Goal: Transaction & Acquisition: Purchase product/service

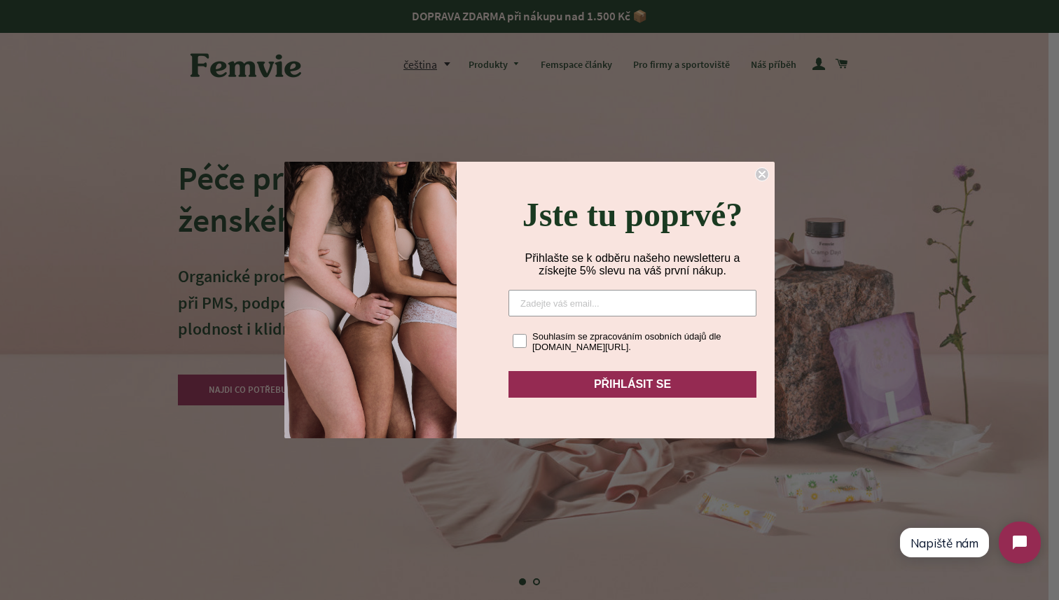
click at [760, 167] on icon "Close dialog" at bounding box center [762, 174] width 14 height 14
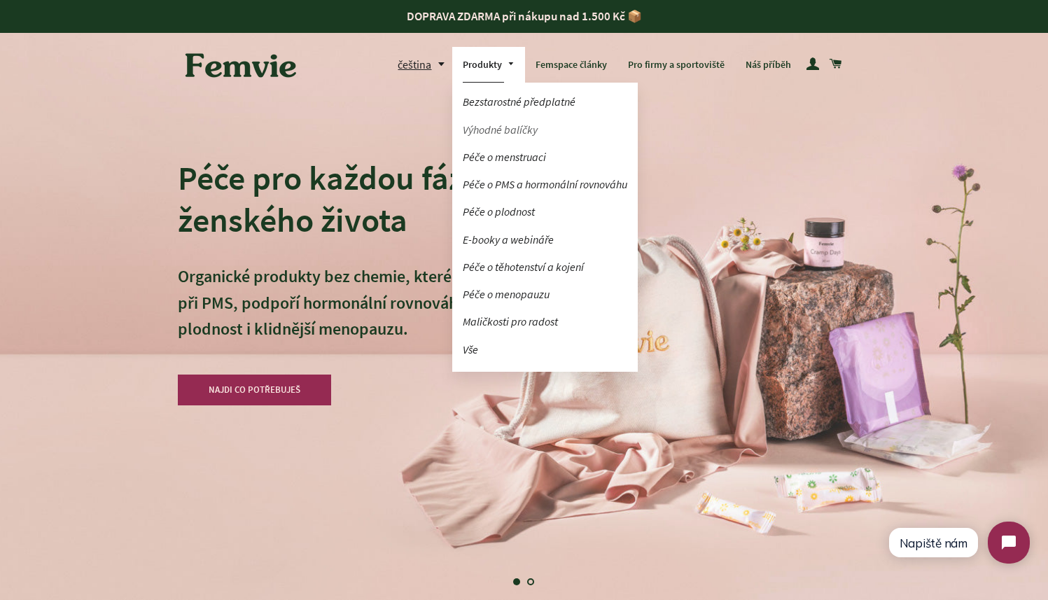
click at [493, 133] on link "Výhodné balíčky" at bounding box center [545, 130] width 186 height 25
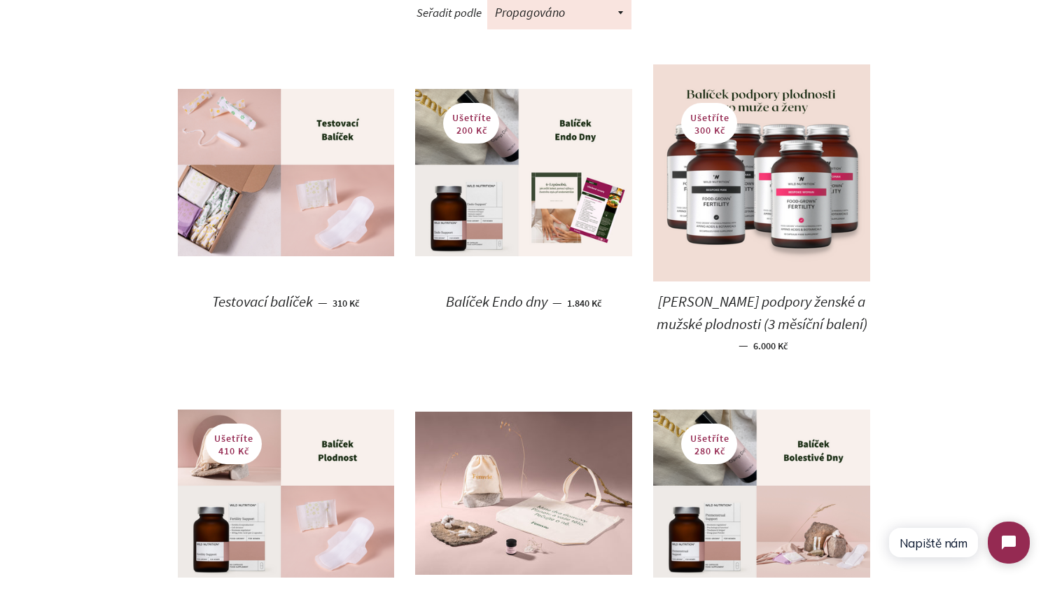
scroll to position [755, 0]
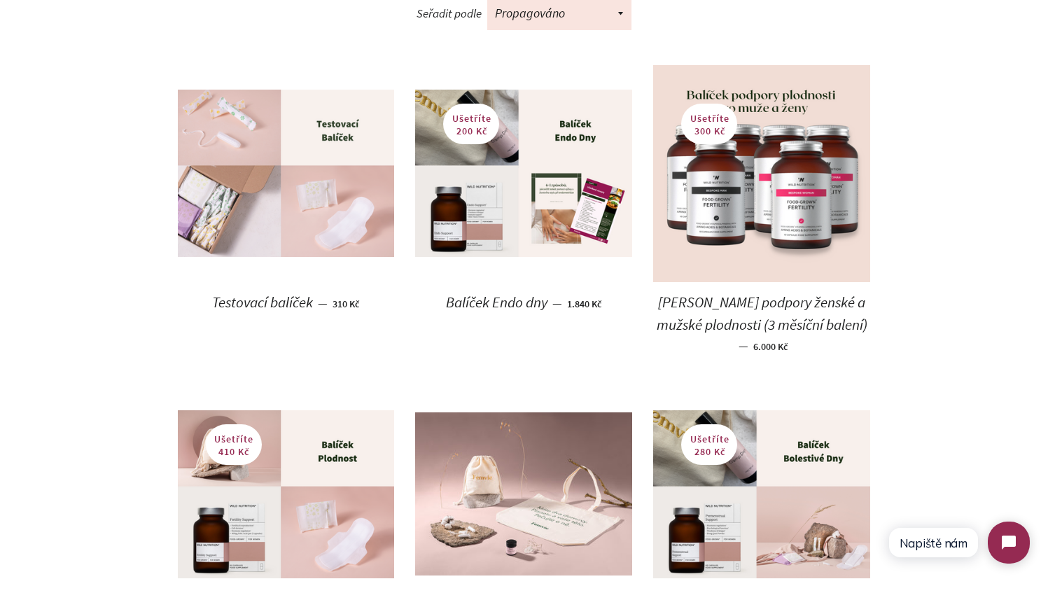
click at [357, 175] on img at bounding box center [286, 173] width 217 height 167
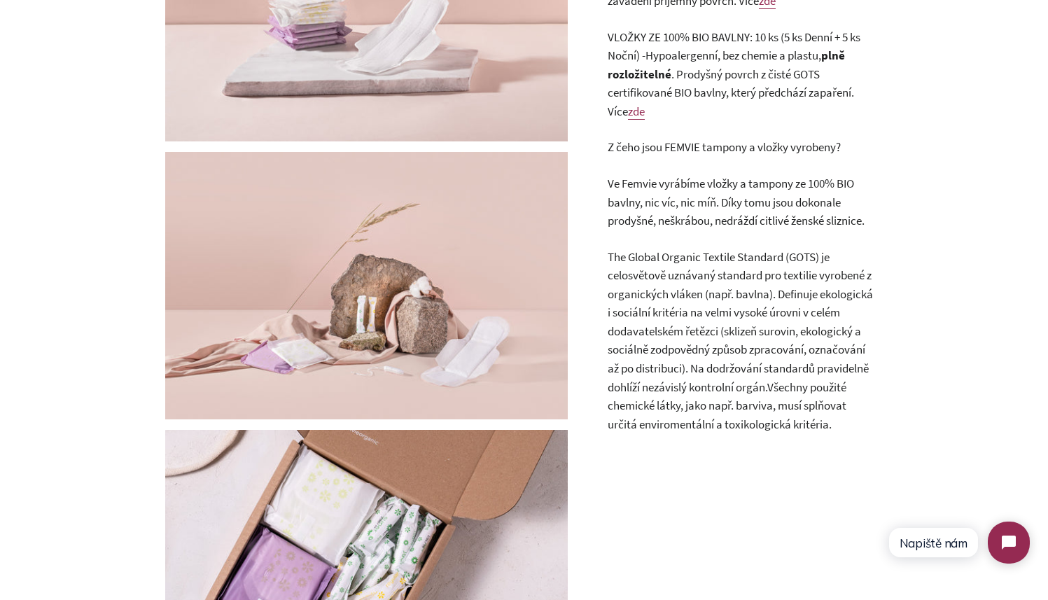
scroll to position [95, 0]
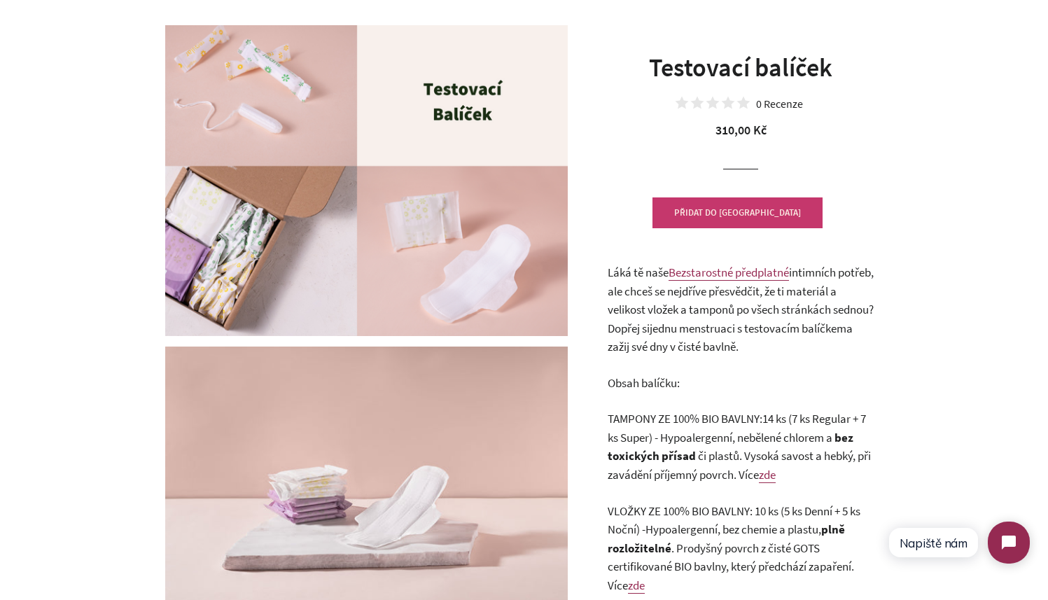
click at [758, 223] on button "PŘIDAT DO KOŠÍKU" at bounding box center [737, 212] width 170 height 31
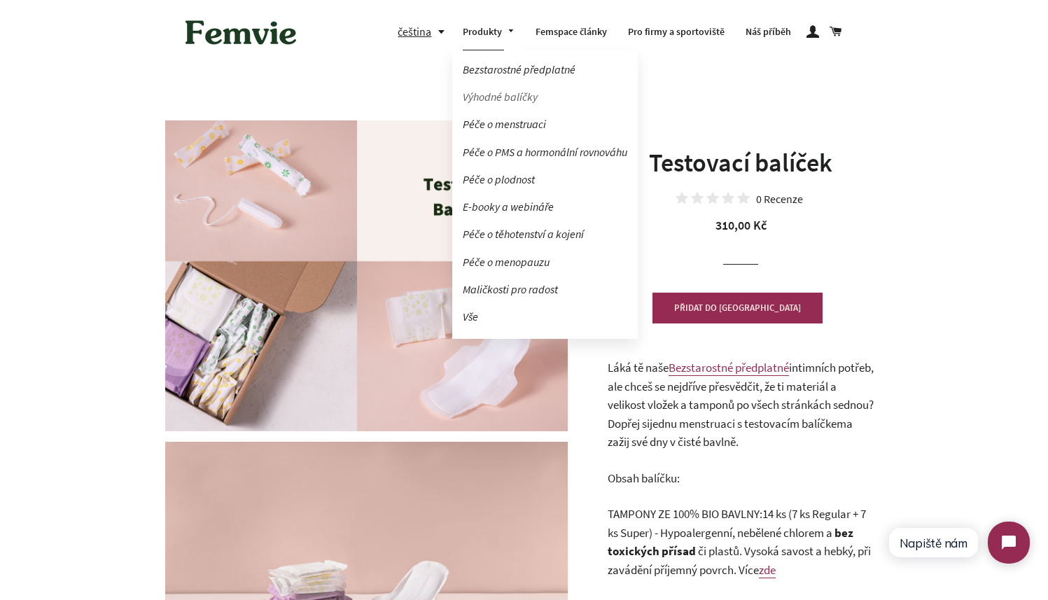
click at [494, 89] on link "Výhodné balíčky" at bounding box center [545, 97] width 186 height 25
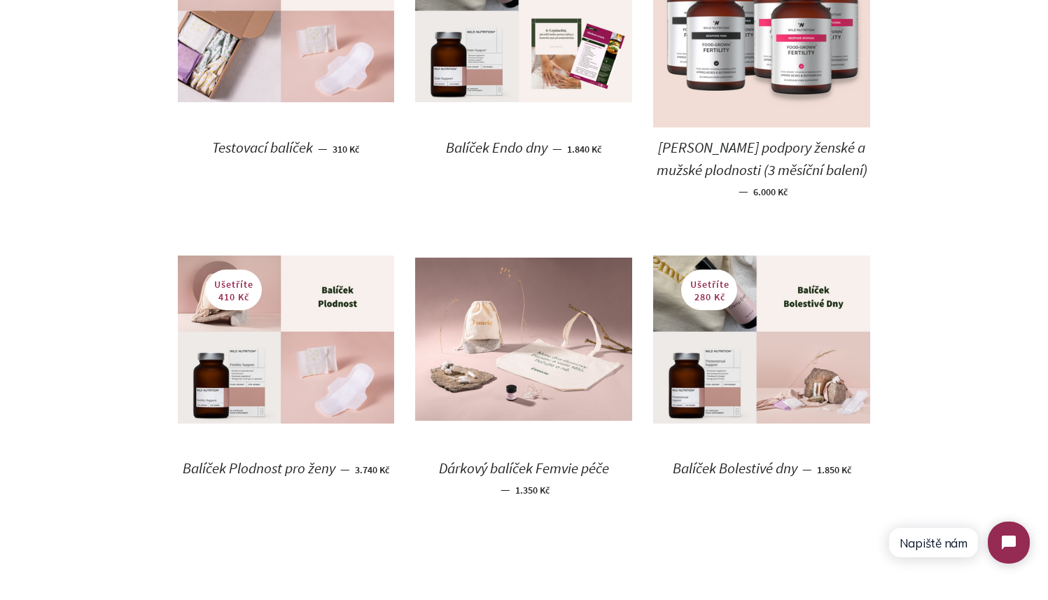
scroll to position [942, 0]
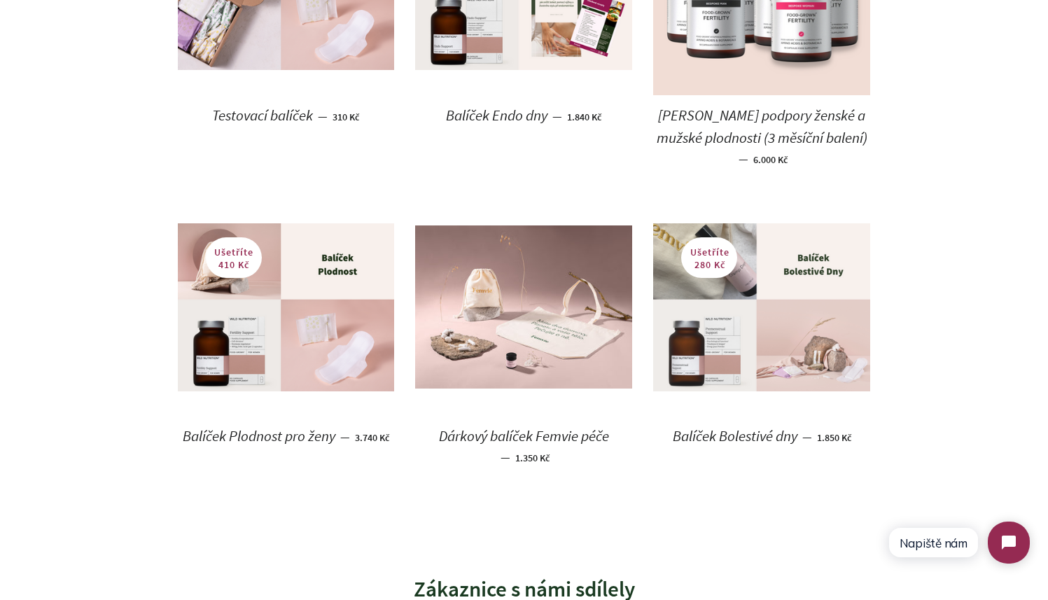
click at [794, 246] on img at bounding box center [761, 306] width 217 height 167
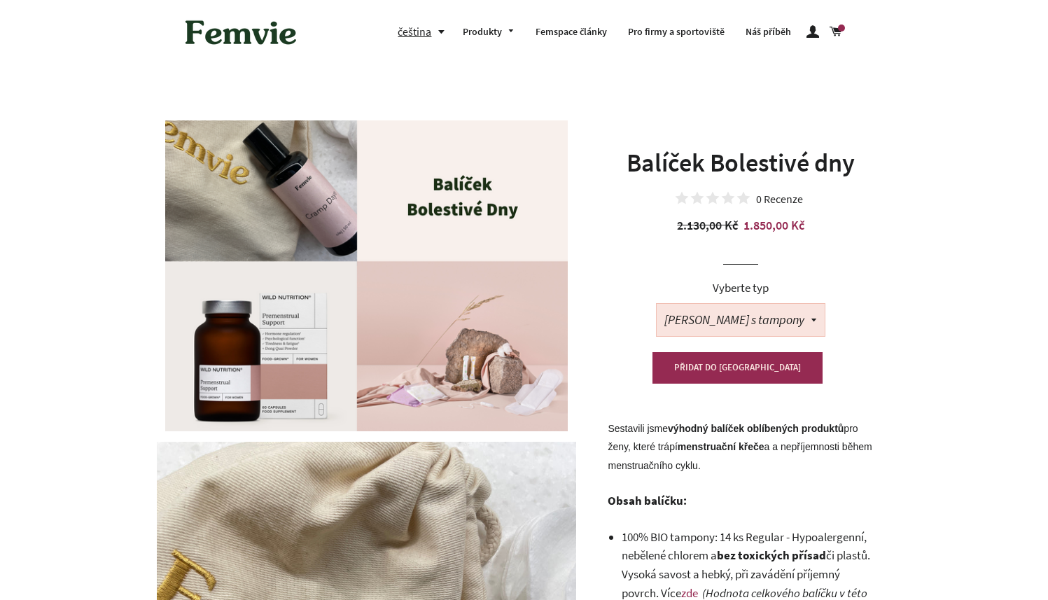
click at [784, 316] on select "[PERSON_NAME] s tampony [PERSON_NAME] s vložkami" at bounding box center [741, 320] width 168 height 32
click at [680, 304] on select "[PERSON_NAME] s tampony [PERSON_NAME] s vložkami" at bounding box center [741, 320] width 168 height 32
click at [787, 316] on select "[PERSON_NAME] s tampony [PERSON_NAME] s vložkami" at bounding box center [741, 320] width 168 height 32
select select "[PERSON_NAME] s tampony"
click at [680, 304] on select "[PERSON_NAME] s tampony [PERSON_NAME] s vložkami" at bounding box center [741, 320] width 168 height 32
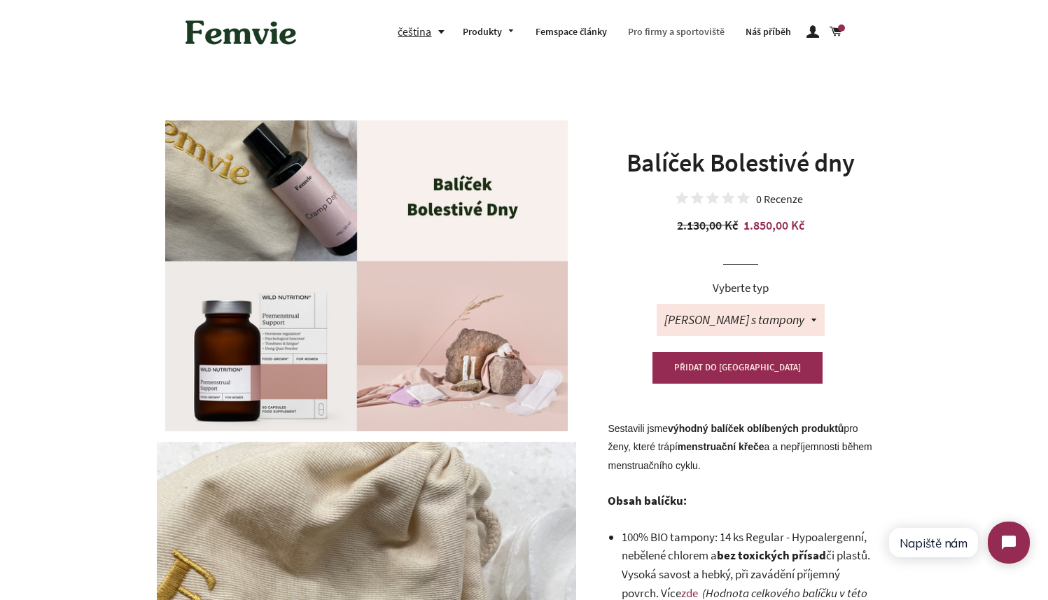
click at [697, 32] on link "Pro firmy a sportoviště" at bounding box center [676, 32] width 118 height 36
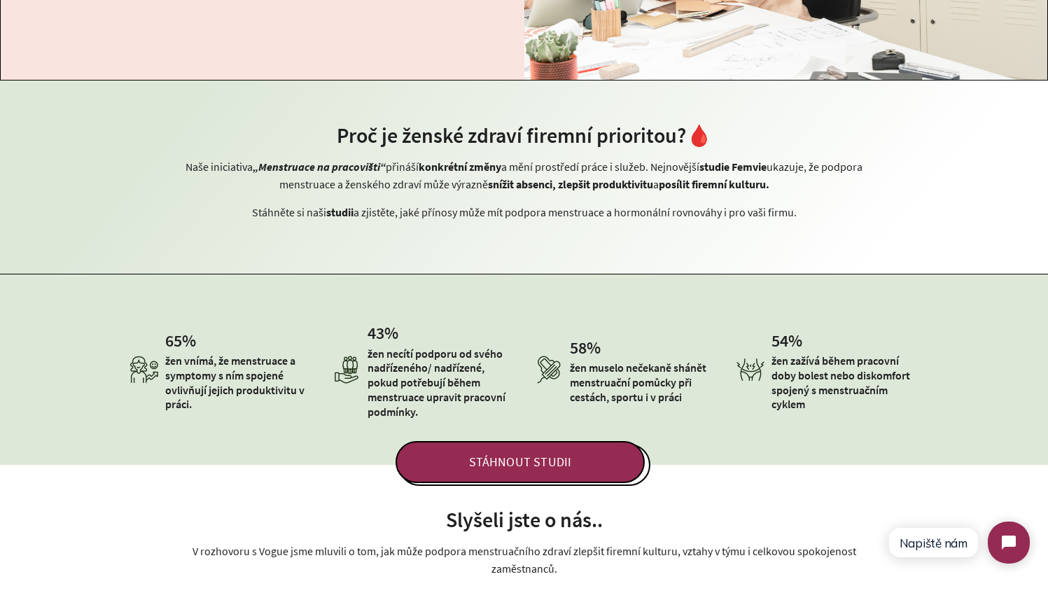
scroll to position [598, 0]
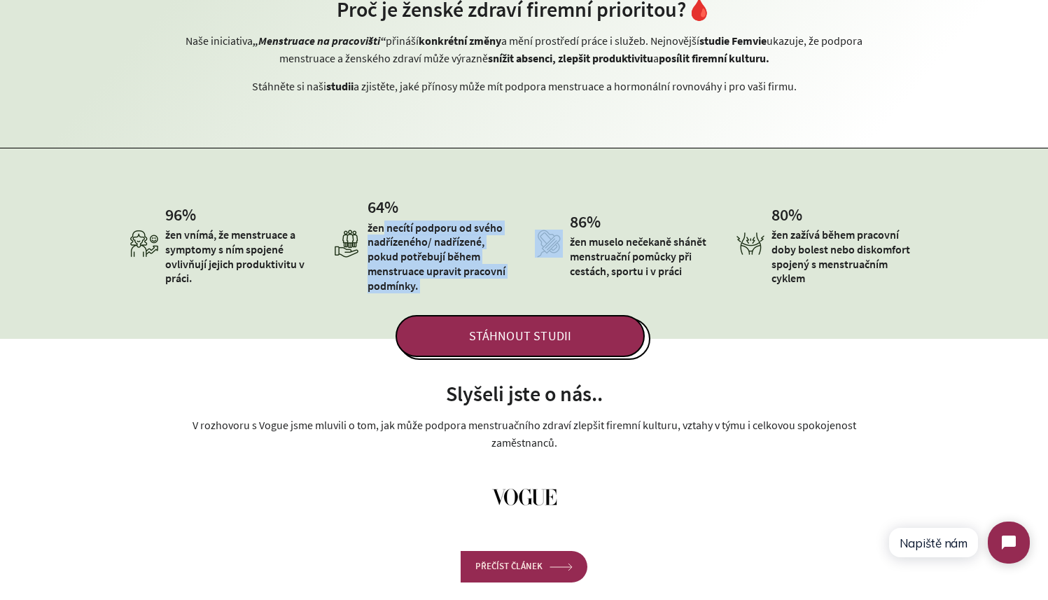
drag, startPoint x: 391, startPoint y: 223, endPoint x: 598, endPoint y: 141, distance: 222.2
click at [590, 142] on div "Proč je ženské zdraví firemní prioritou?🩸 Naše iniciativa „Menstruace na pracov…" at bounding box center [524, 51] width 1048 height 194
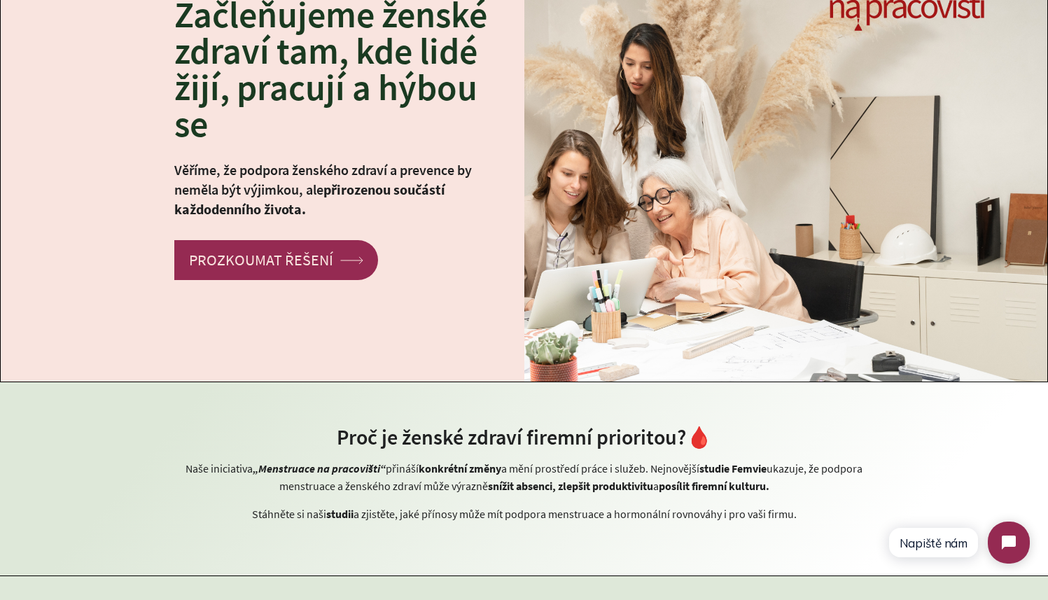
scroll to position [0, 0]
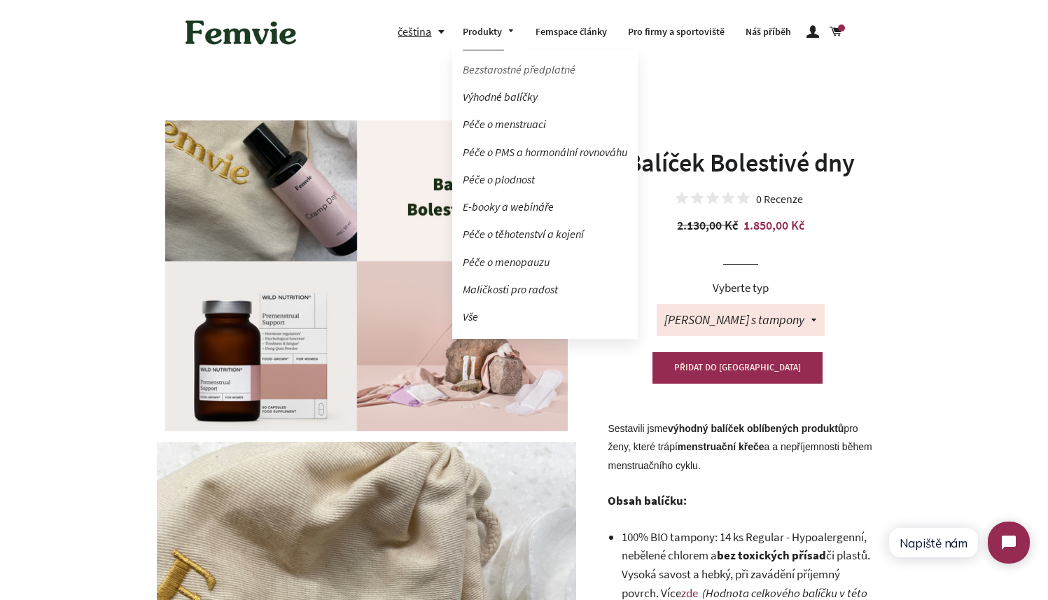
click at [529, 74] on link "Bezstarostné předplatné" at bounding box center [545, 69] width 186 height 25
